Goal: Check status: Check status

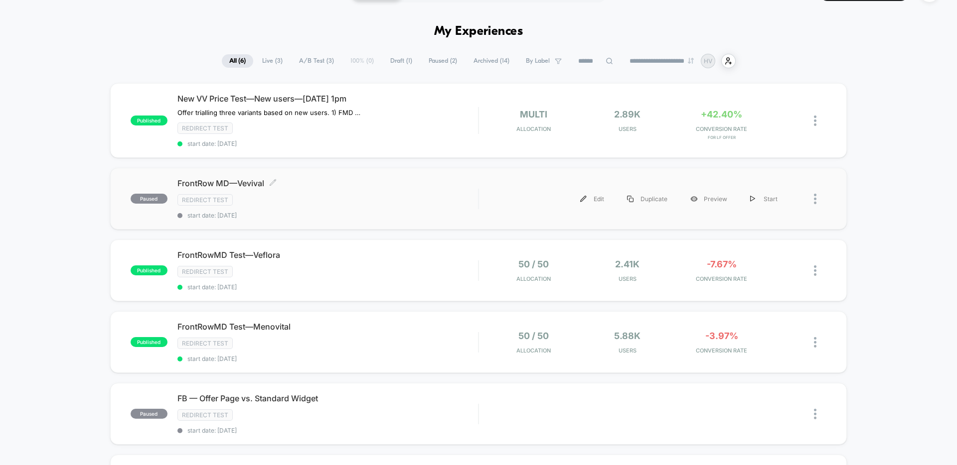
scroll to position [35, 0]
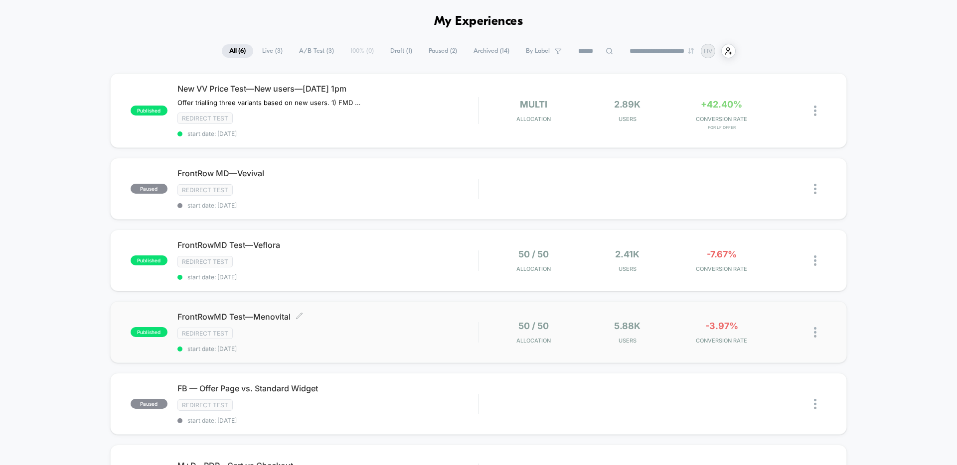
click at [454, 353] on span "start date: [DATE]" at bounding box center [327, 348] width 300 height 7
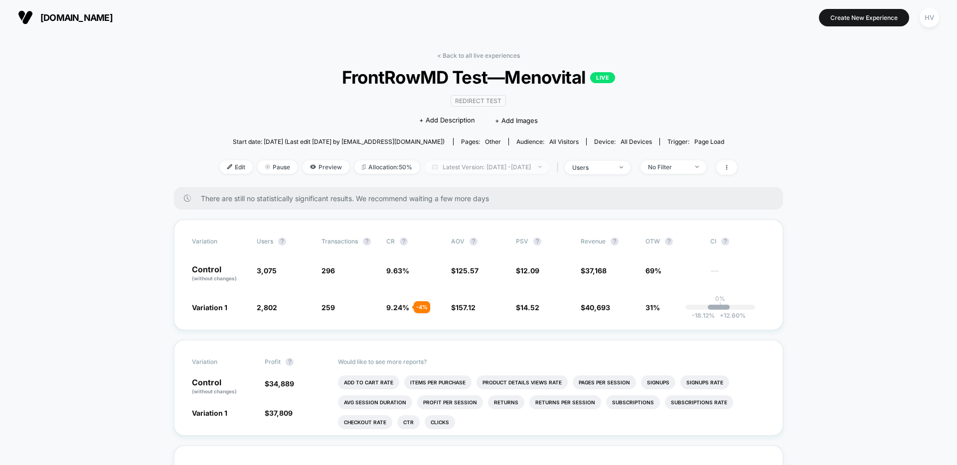
click at [468, 168] on span "Latest Version: [DATE] - [DATE]" at bounding box center [486, 166] width 125 height 13
select select "*"
select select "****"
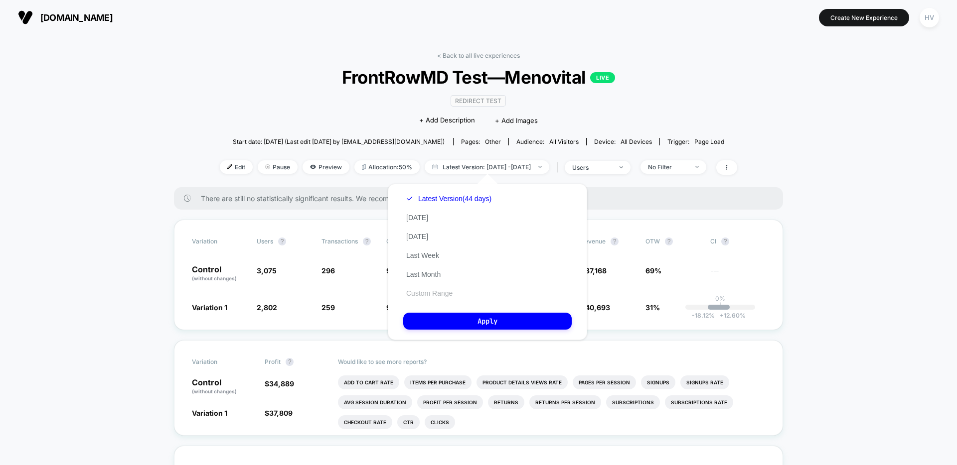
click at [435, 291] on button "Custom Range" at bounding box center [429, 293] width 52 height 9
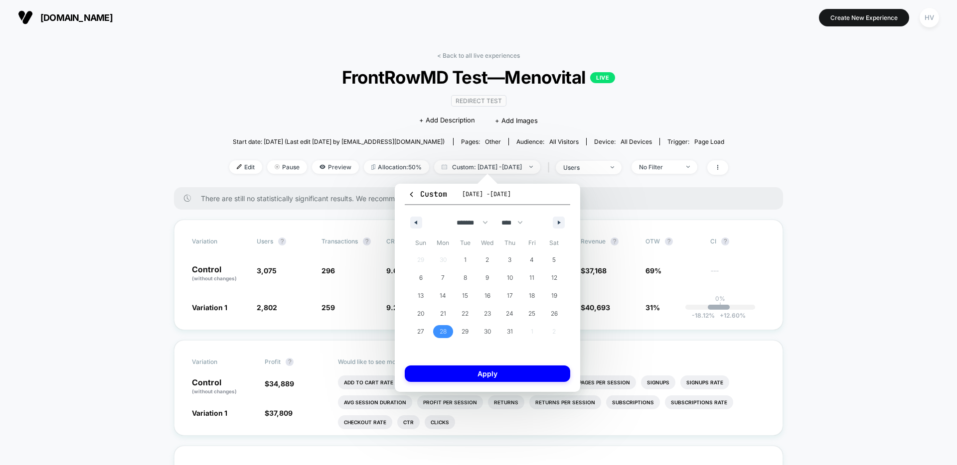
click at [439, 332] on span "28" at bounding box center [442, 332] width 7 height 18
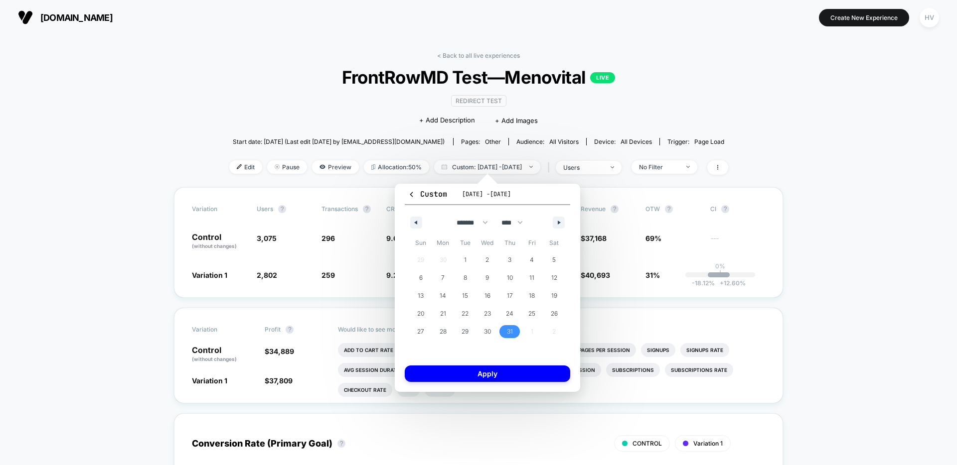
click at [516, 335] on span "31" at bounding box center [509, 331] width 22 height 13
click at [560, 223] on icon "button" at bounding box center [559, 223] width 5 height 4
select select "*"
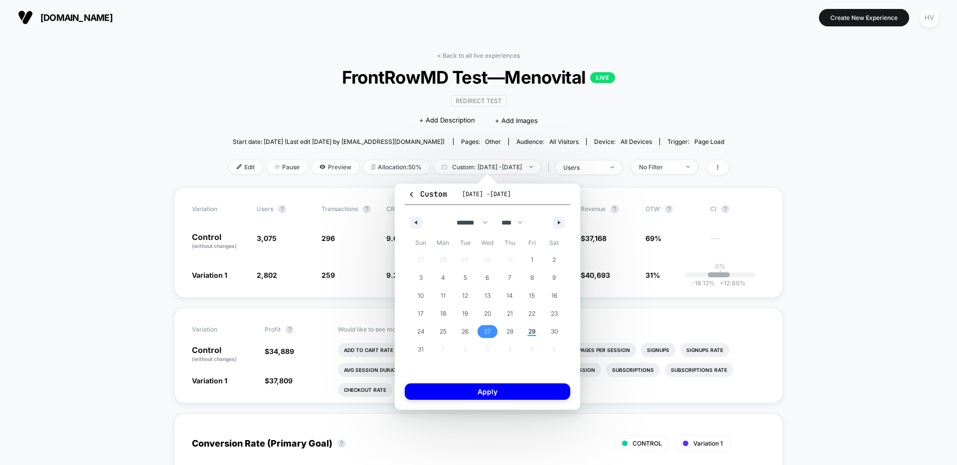
click at [489, 332] on span "27" at bounding box center [487, 332] width 7 height 18
click at [527, 332] on span "29" at bounding box center [532, 331] width 22 height 13
click at [527, 401] on div "Custom [DATE] - [DATE] ******* ******** ***** ***** *** **** **** ****** ******…" at bounding box center [487, 297] width 185 height 226
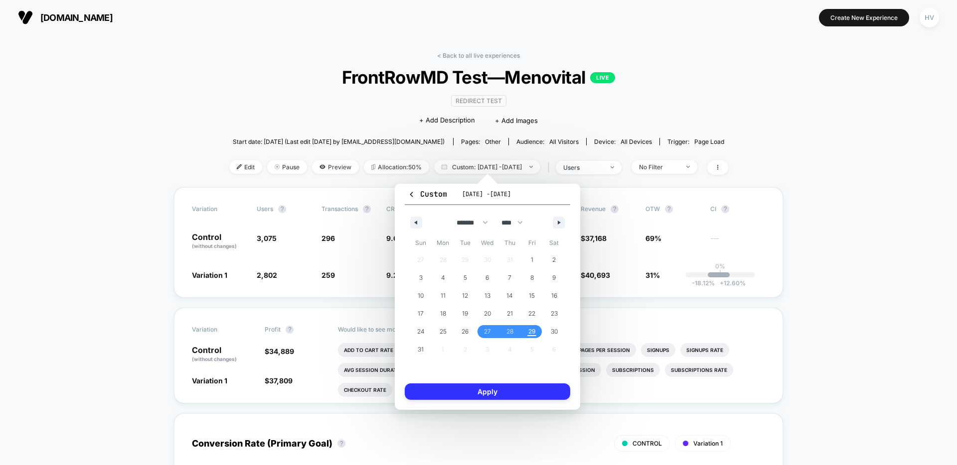
click at [522, 394] on button "Apply" at bounding box center [487, 392] width 165 height 16
